Goal: Information Seeking & Learning: Learn about a topic

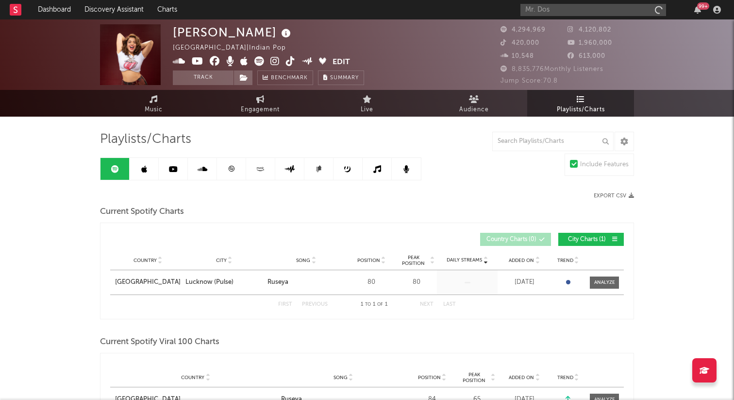
type input "[PERSON_NAME]"
click at [658, 7] on icon "button" at bounding box center [657, 10] width 5 height 6
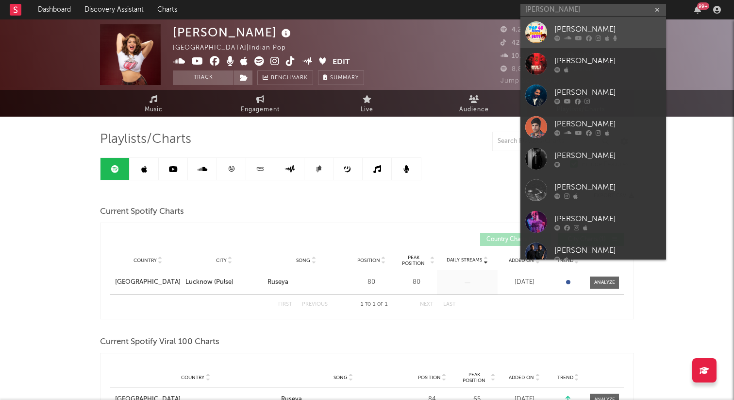
type input "[PERSON_NAME]"
click at [584, 38] on div at bounding box center [608, 38] width 107 height 6
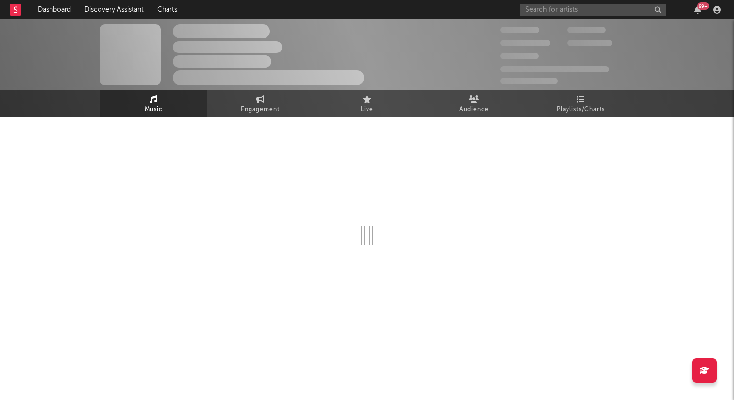
select select "1w"
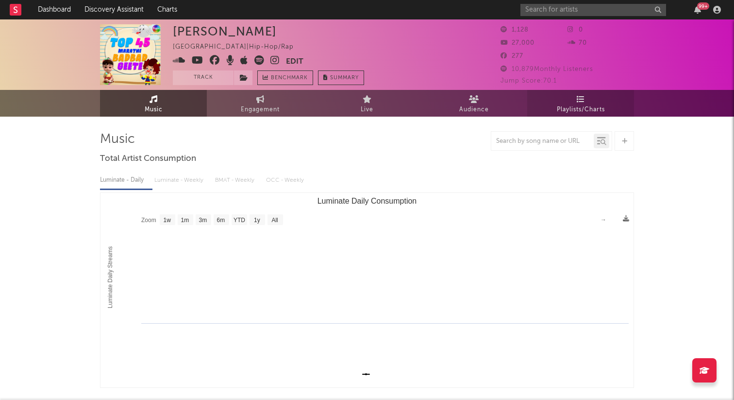
click at [584, 104] on span "Playlists/Charts" at bounding box center [581, 110] width 48 height 12
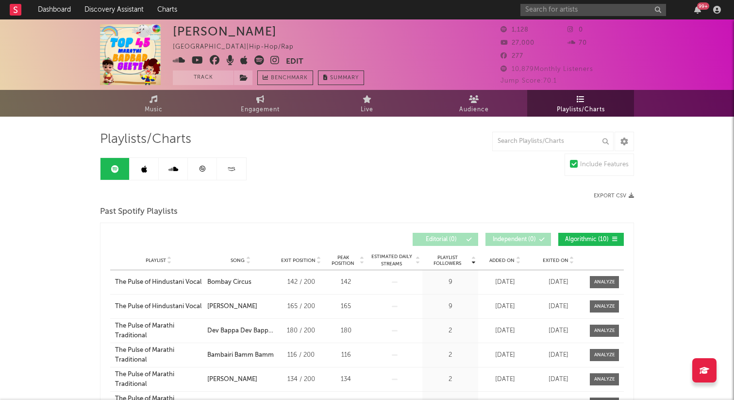
click at [15, 10] on icon at bounding box center [16, 9] width 4 height 6
